Goal: Information Seeking & Learning: Learn about a topic

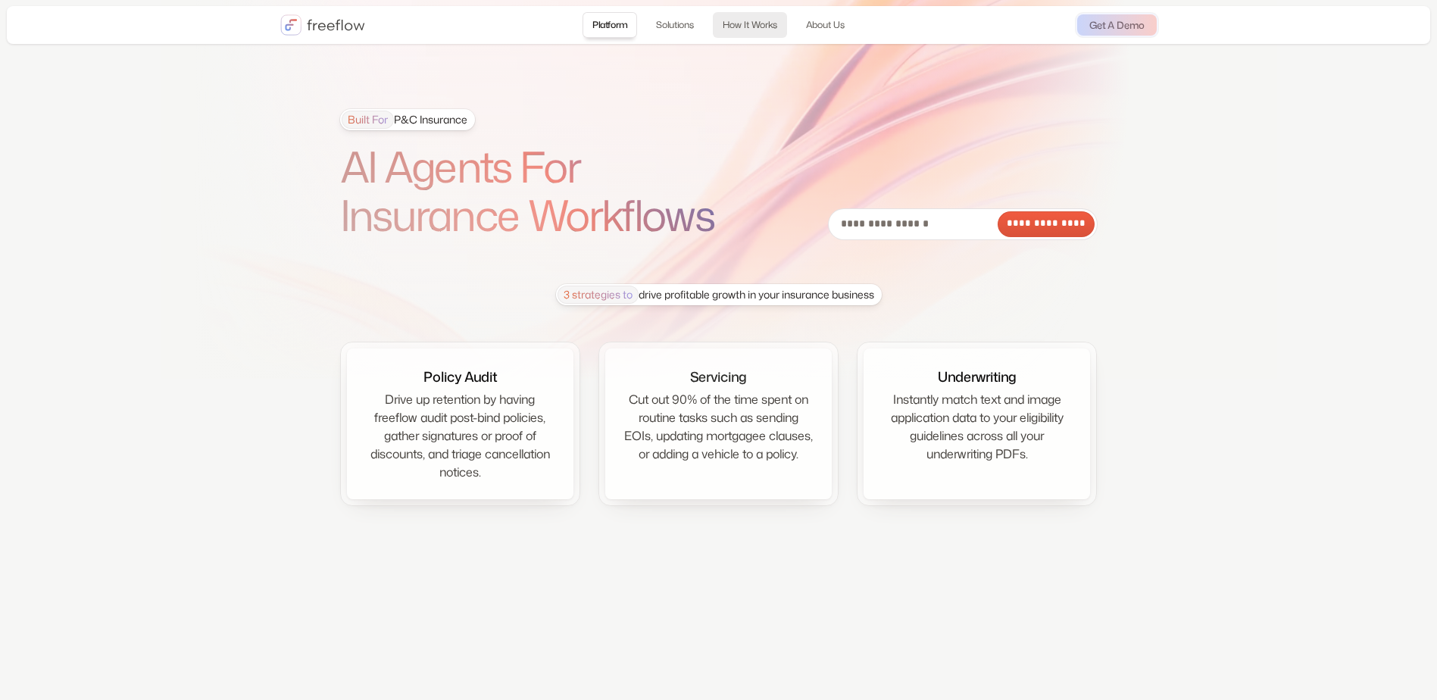
click at [745, 23] on link "How It Works" at bounding box center [750, 25] width 74 height 26
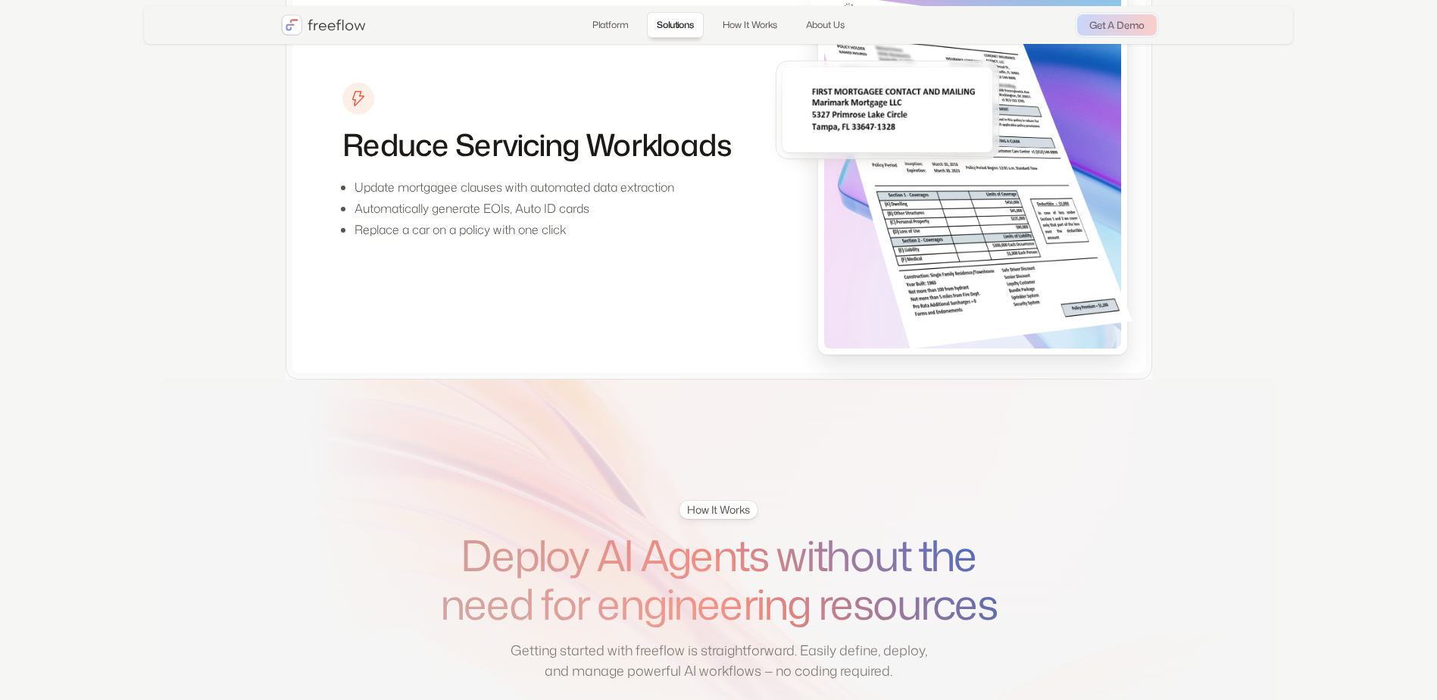
scroll to position [1669, 0]
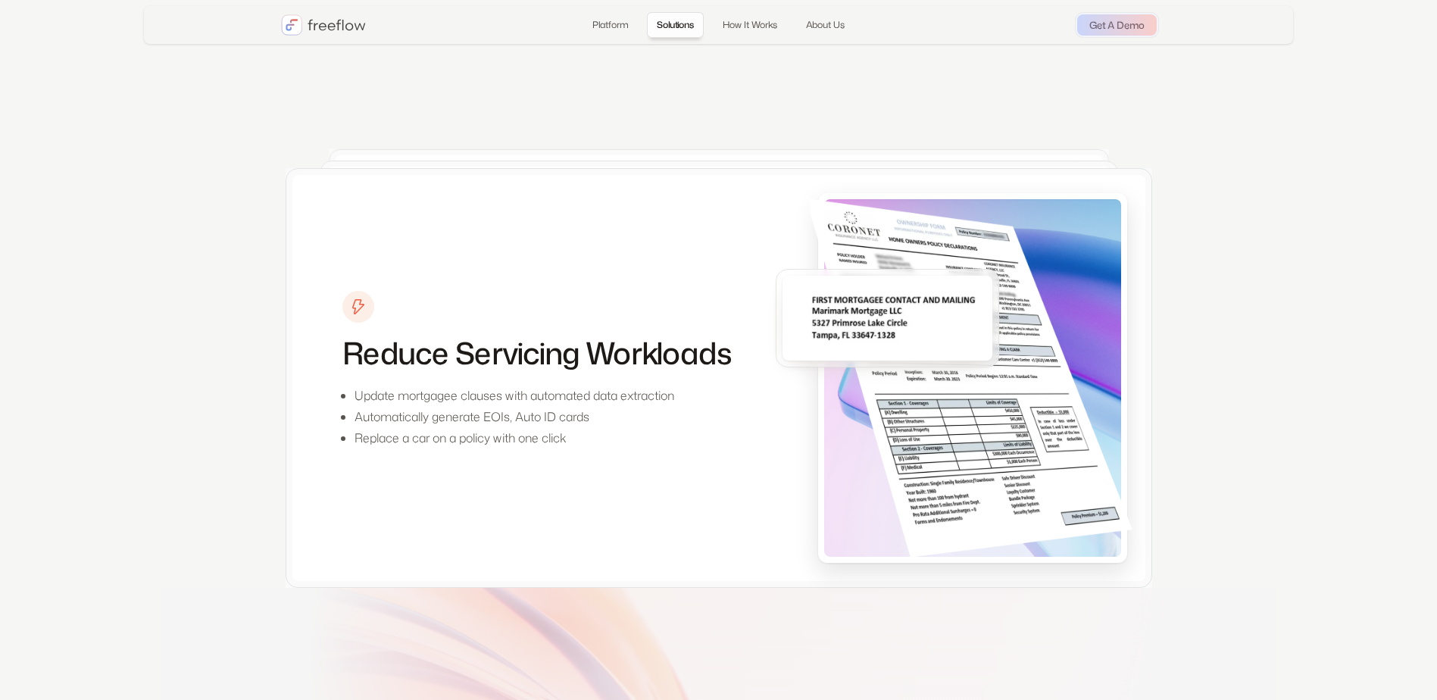
click at [758, 170] on div "Underwriting & Risk Selection Review and flag key exposures with AI-powered ins…" at bounding box center [719, 352] width 785 height 370
click at [708, 359] on h3 "Reduce Servicing Workloads" at bounding box center [536, 353] width 389 height 36
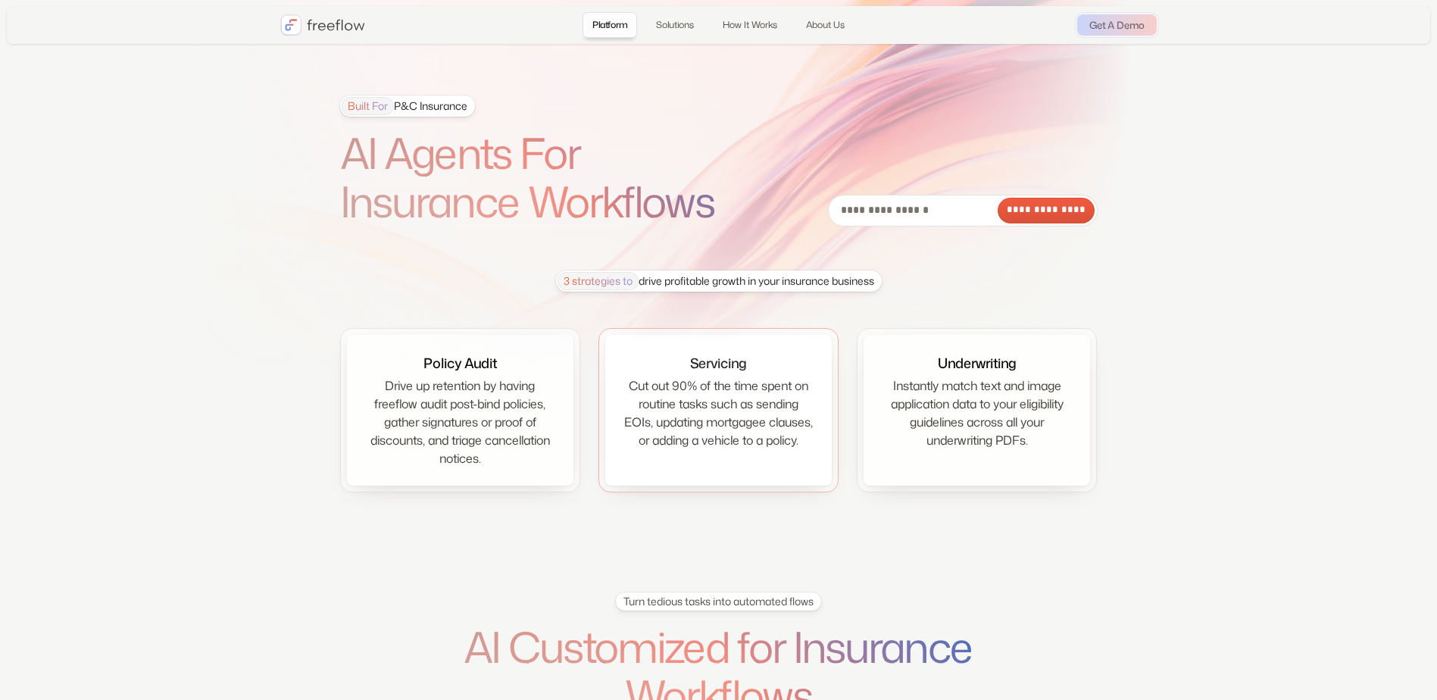
scroll to position [0, 0]
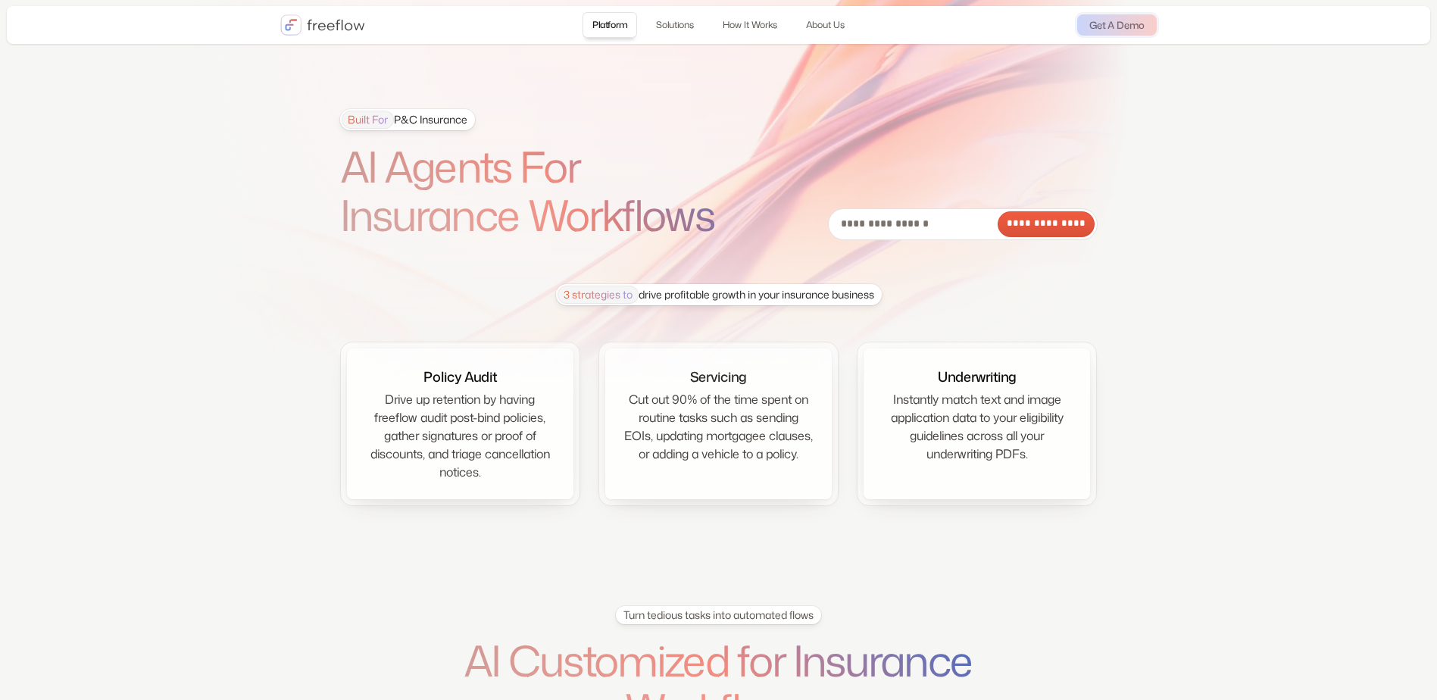
click at [336, 32] on img "home" at bounding box center [322, 24] width 85 height 21
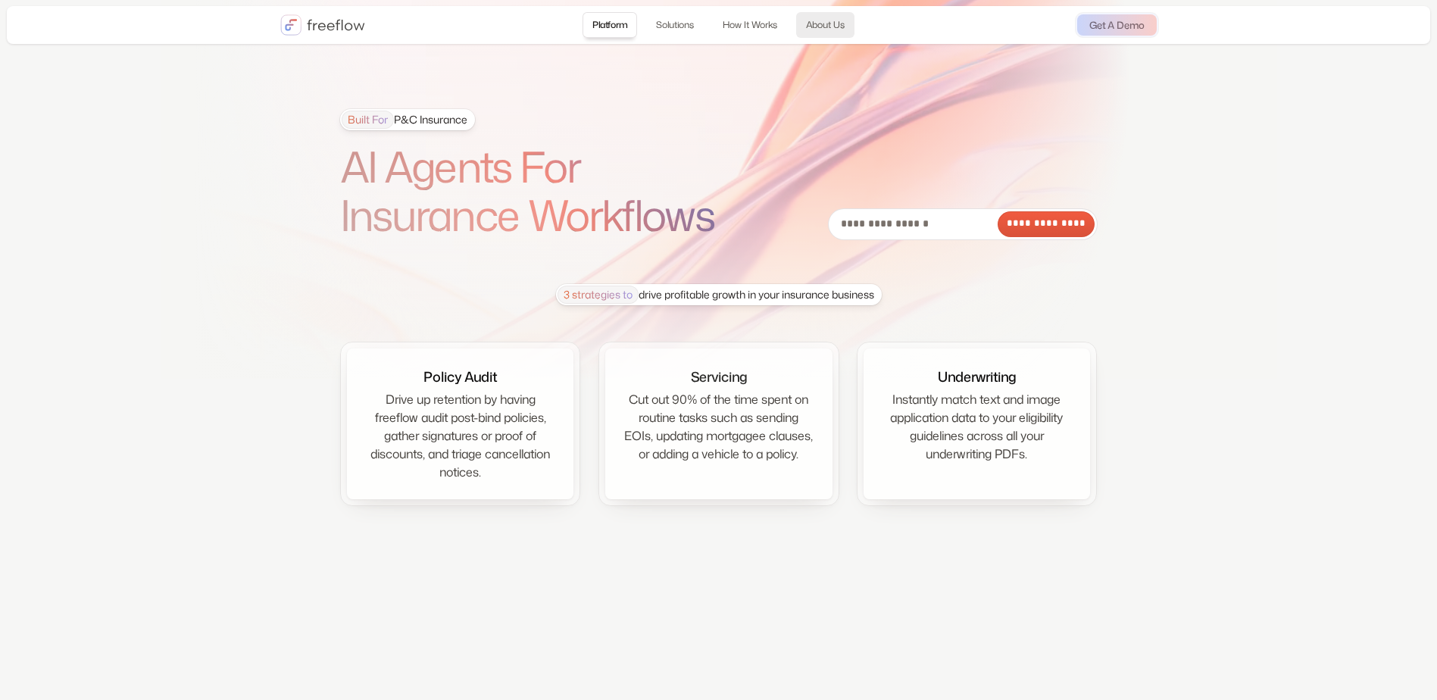
click at [827, 23] on link "About Us" at bounding box center [825, 25] width 58 height 26
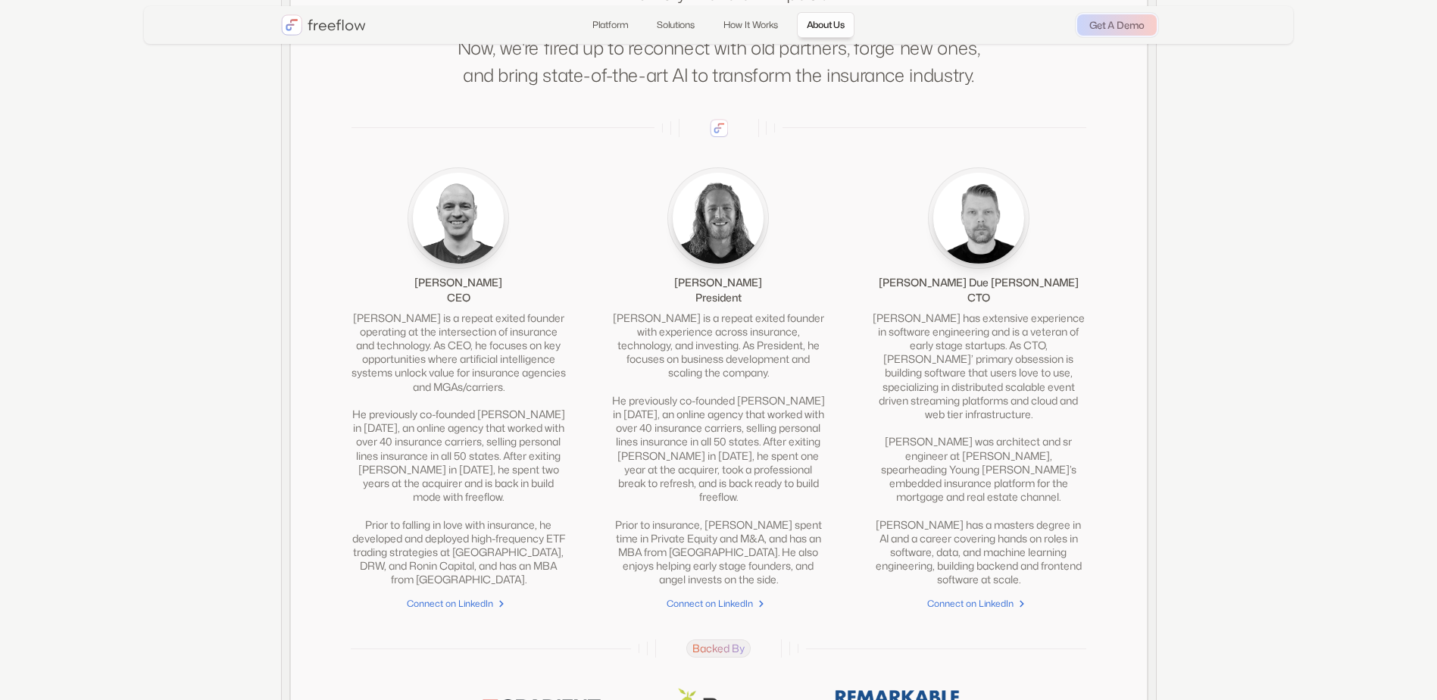
scroll to position [2891, 0]
